Goal: Information Seeking & Learning: Learn about a topic

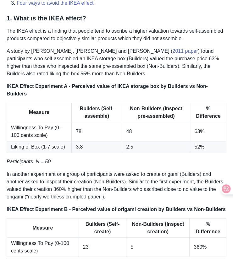
scroll to position [277, 0]
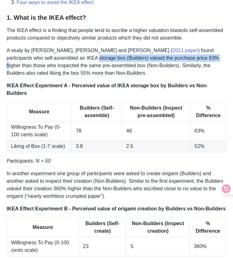
drag, startPoint x: 18, startPoint y: 58, endPoint x: 140, endPoint y: 57, distance: 121.7
click at [140, 57] on p "A study by [PERSON_NAME], [PERSON_NAME] and [PERSON_NAME] ( 2011 paper ) found …" at bounding box center [117, 62] width 220 height 30
copy p "storage box (Builders) valued the purchase price 63% h"
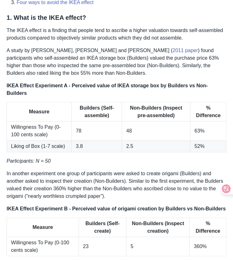
click at [164, 66] on p "A study by [PERSON_NAME], [PERSON_NAME] and [PERSON_NAME] ( 2011 paper ) found …" at bounding box center [117, 62] width 220 height 30
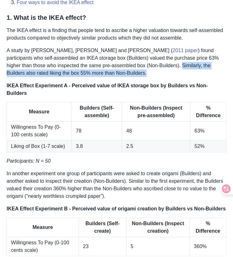
drag, startPoint x: 99, startPoint y: 66, endPoint x: 120, endPoint y: 69, distance: 20.6
click at [120, 69] on p "A study by [PERSON_NAME], [PERSON_NAME] and [PERSON_NAME] ( 2011 paper ) found …" at bounding box center [117, 62] width 220 height 30
copy p "Similarly, the Builders also rated liking the box 55% more than Non-Builders."
click at [138, 74] on p "A study by [PERSON_NAME], [PERSON_NAME] and [PERSON_NAME] ( 2011 paper ) found …" at bounding box center [117, 62] width 220 height 30
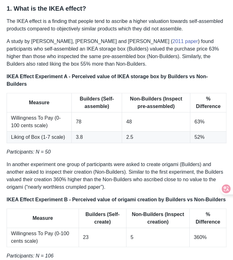
scroll to position [287, 0]
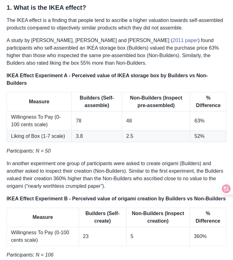
click at [64, 170] on p "In another experiment one group of participants were asked to create origami (B…" at bounding box center [117, 175] width 220 height 30
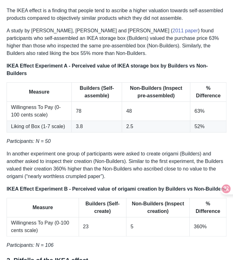
scroll to position [298, 0]
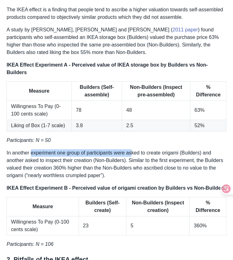
drag, startPoint x: 30, startPoint y: 144, endPoint x: 133, endPoint y: 148, distance: 102.9
click at [133, 149] on p "In another experiment one group of participants were asked to create origami (B…" at bounding box center [117, 164] width 220 height 30
copy p "experiment one group of participants were as"
click at [157, 154] on p "In another experiment one group of participants were asked to create origami (B…" at bounding box center [117, 164] width 220 height 30
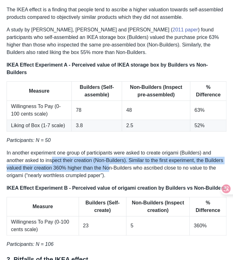
drag, startPoint x: 52, startPoint y: 155, endPoint x: 109, endPoint y: 156, distance: 56.6
click at [109, 156] on p "In another experiment one group of participants were asked to create origami (B…" at bounding box center [117, 164] width 220 height 30
copy p "pect their creation (Non-Builders). Similar to the first experiment, the Builde…"
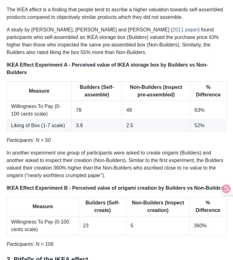
click at [160, 163] on p "In another experiment one group of participants were asked to create origami (B…" at bounding box center [117, 164] width 220 height 30
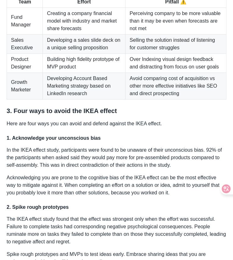
scroll to position [667, 0]
